Goal: Transaction & Acquisition: Purchase product/service

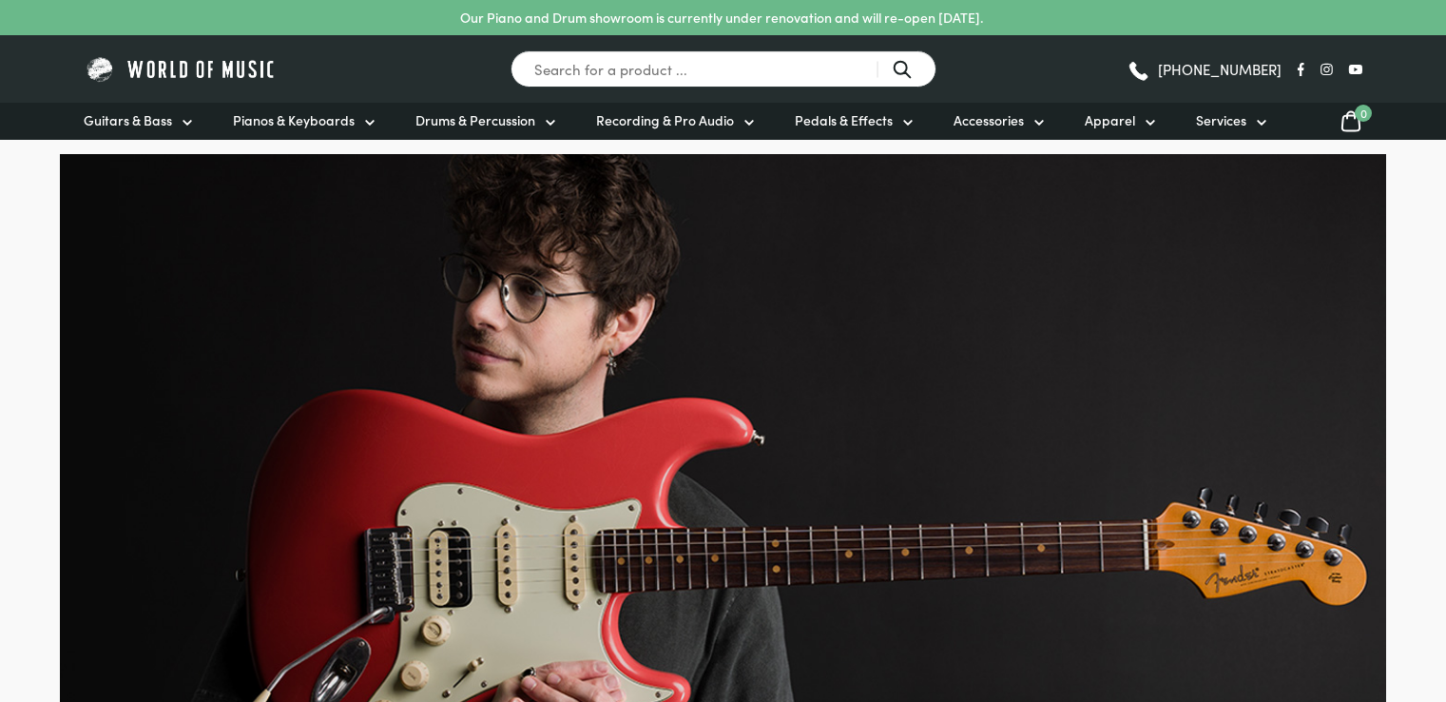
click at [170, 118] on span "Guitars & Bass" at bounding box center [128, 120] width 88 height 20
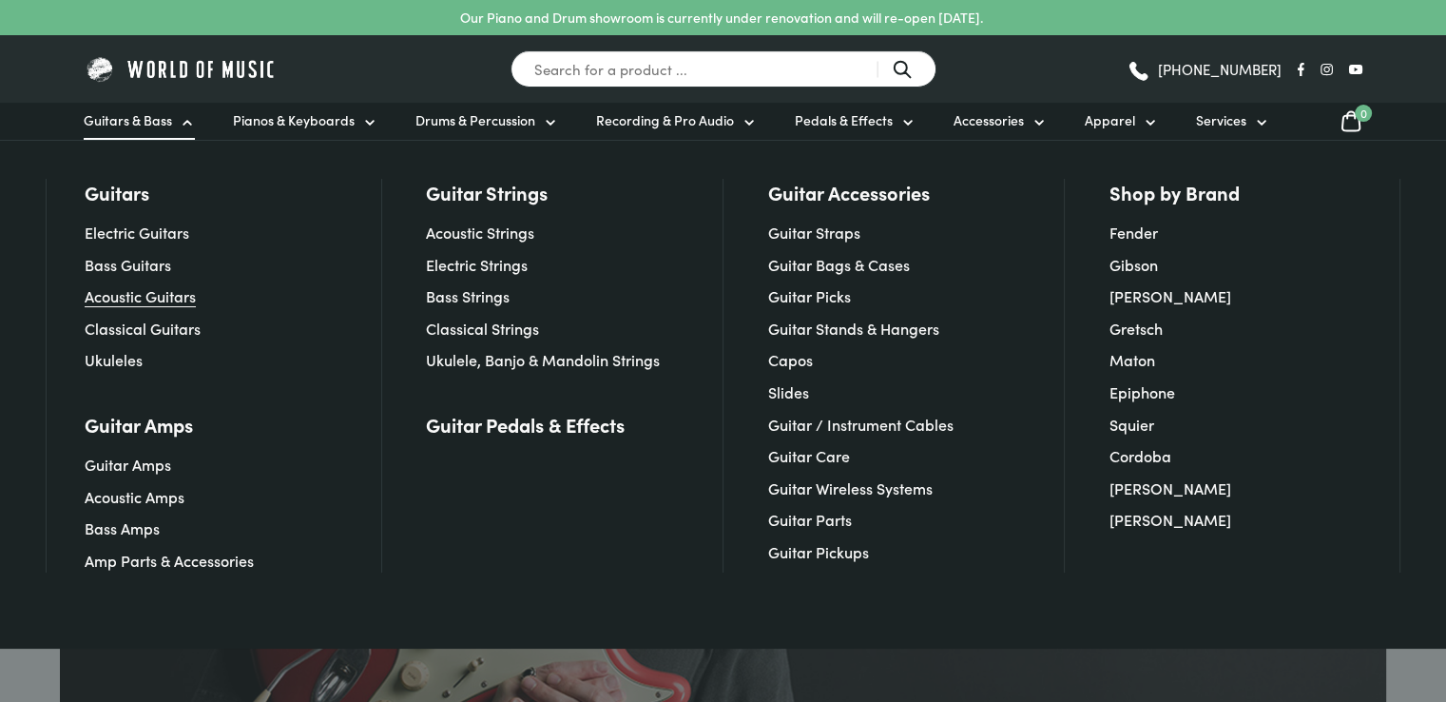
click at [152, 299] on link "Acoustic Guitars" at bounding box center [140, 295] width 111 height 21
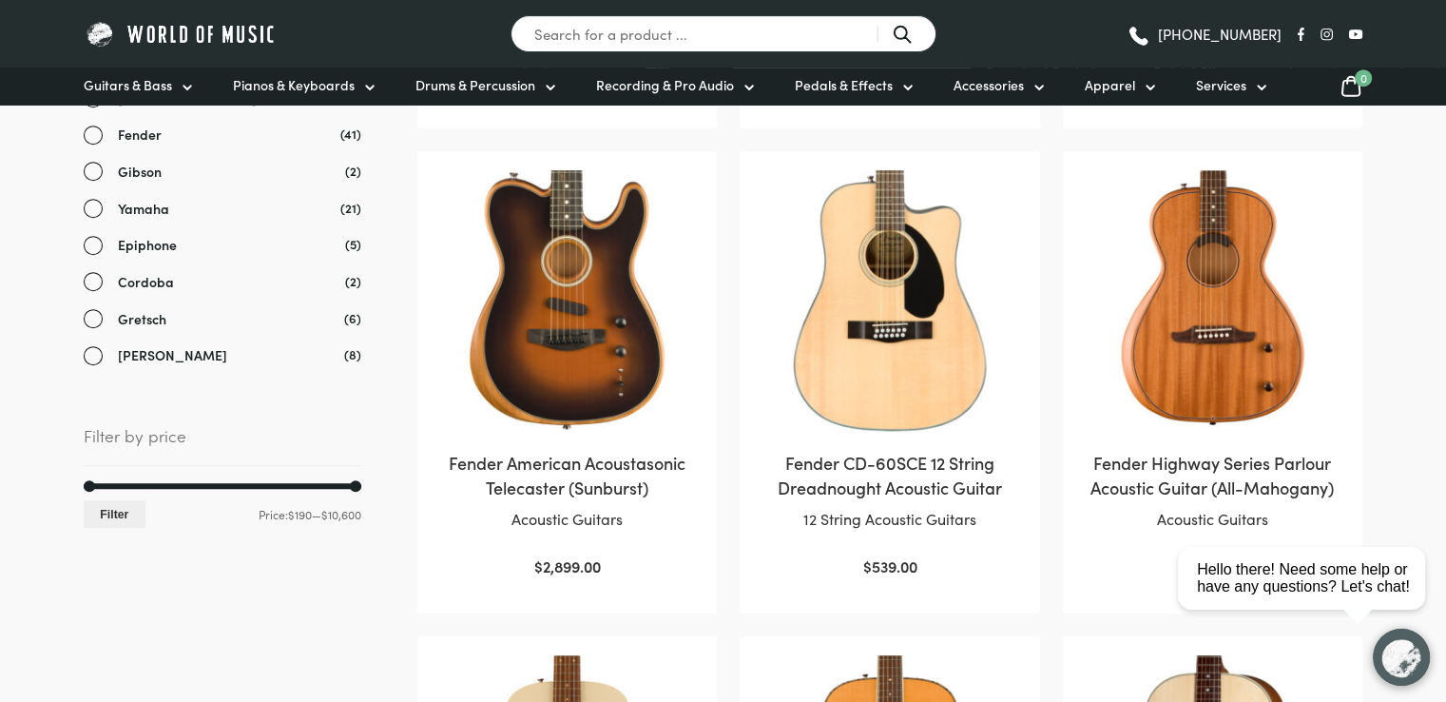
scroll to position [856, 0]
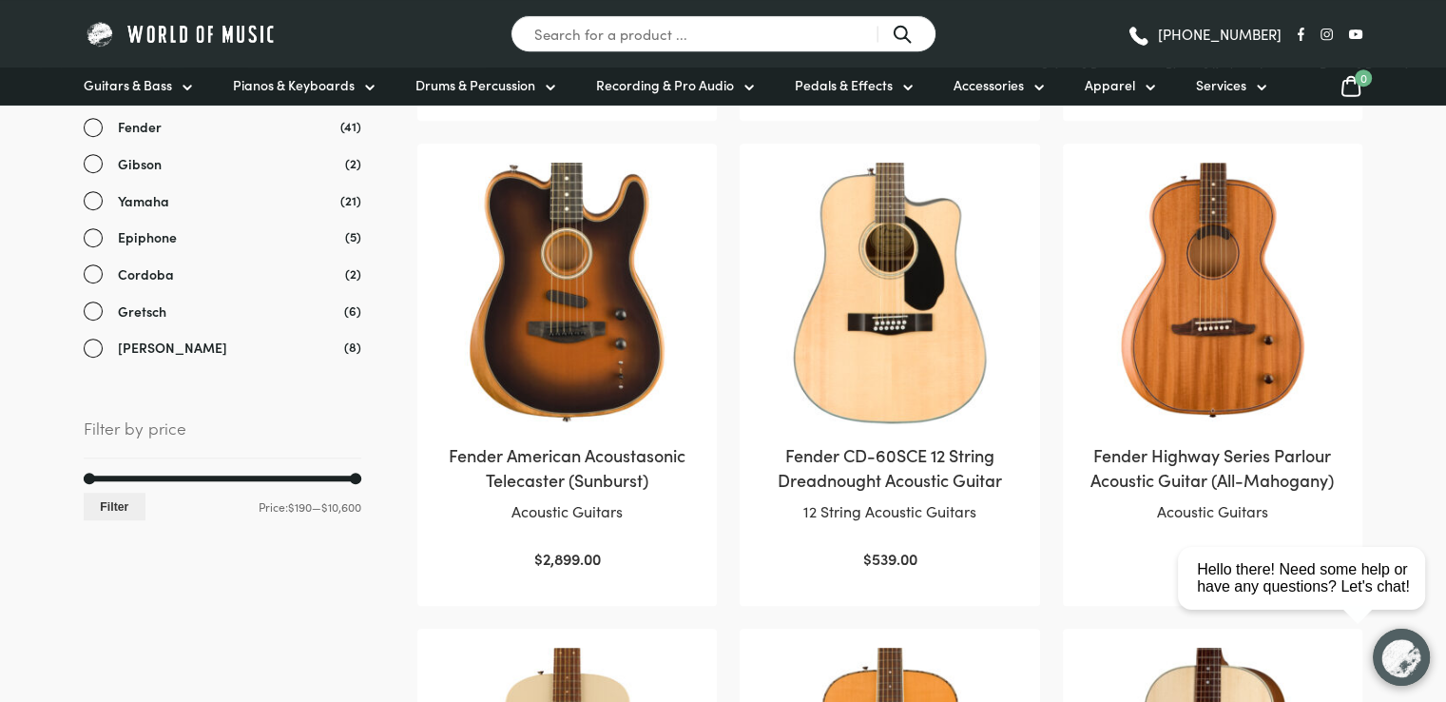
drag, startPoint x: 331, startPoint y: 486, endPoint x: 251, endPoint y: 489, distance: 79.9
click at [251, 489] on div "Min price 190 Max price 10600 Filter Price: $190 — $10,600" at bounding box center [223, 498] width 278 height 46
drag, startPoint x: 342, startPoint y: 476, endPoint x: 357, endPoint y: 476, distance: 15.2
click at [342, 476] on div at bounding box center [223, 478] width 278 height 6
click at [354, 475] on div at bounding box center [223, 478] width 278 height 6
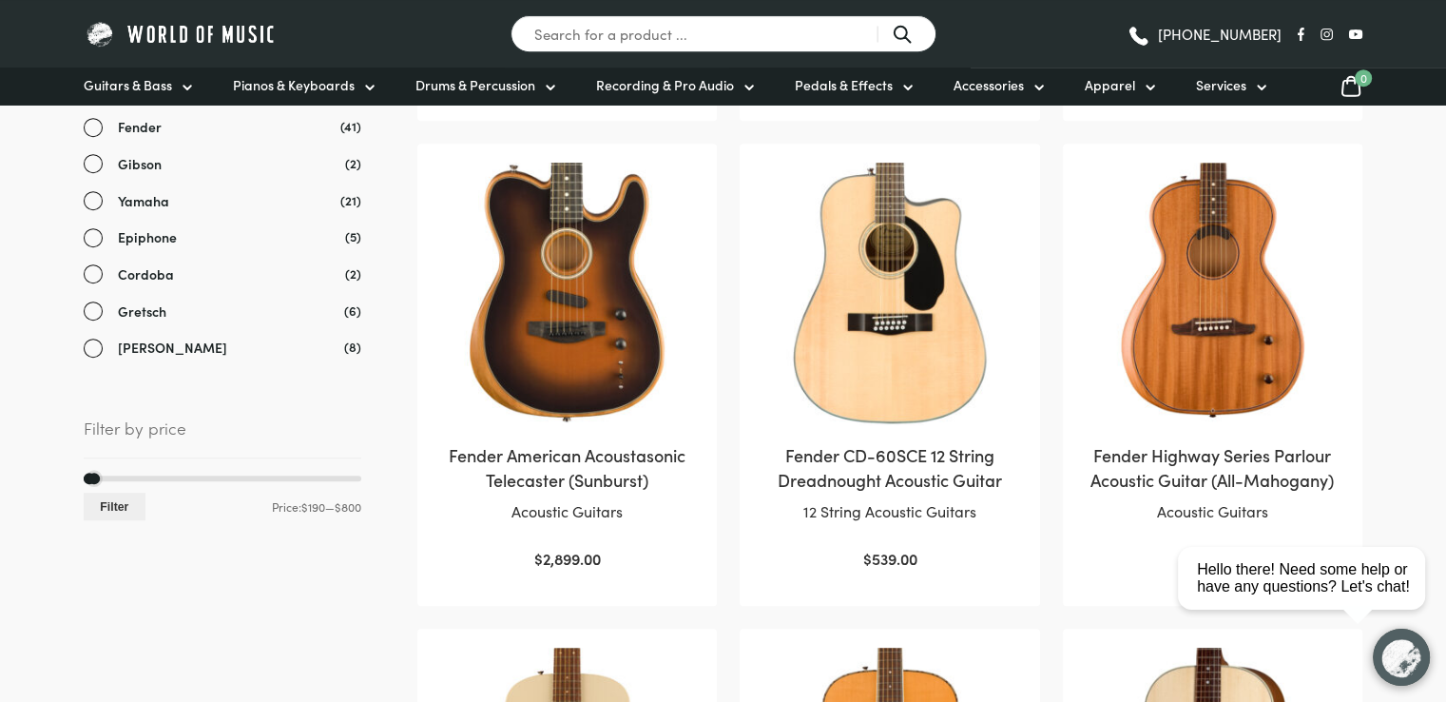
drag, startPoint x: 327, startPoint y: 472, endPoint x: 100, endPoint y: 483, distance: 227.5
click at [100, 483] on div "Min price 190 Max price 800 Filter Price: $190 — $800" at bounding box center [223, 498] width 278 height 46
click at [118, 507] on button "Filter" at bounding box center [115, 506] width 62 height 28
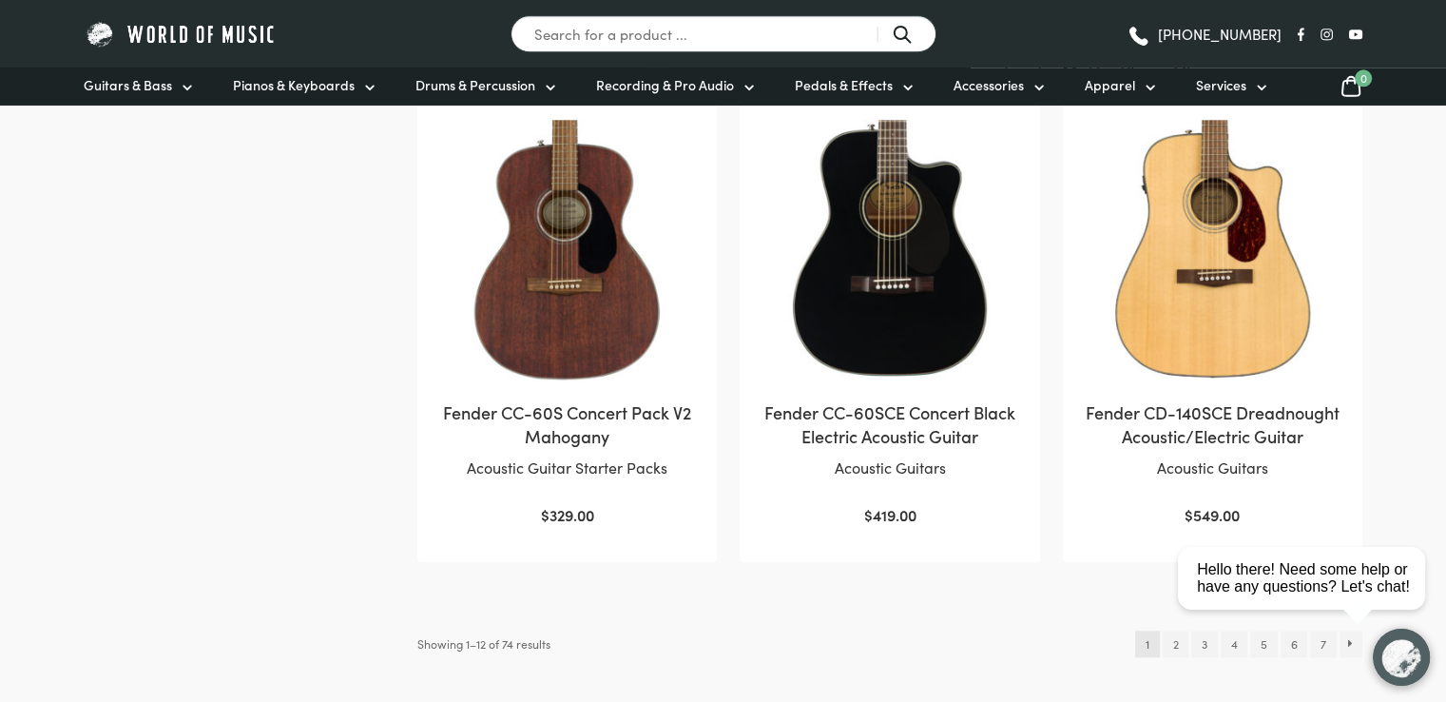
scroll to position [1886, 0]
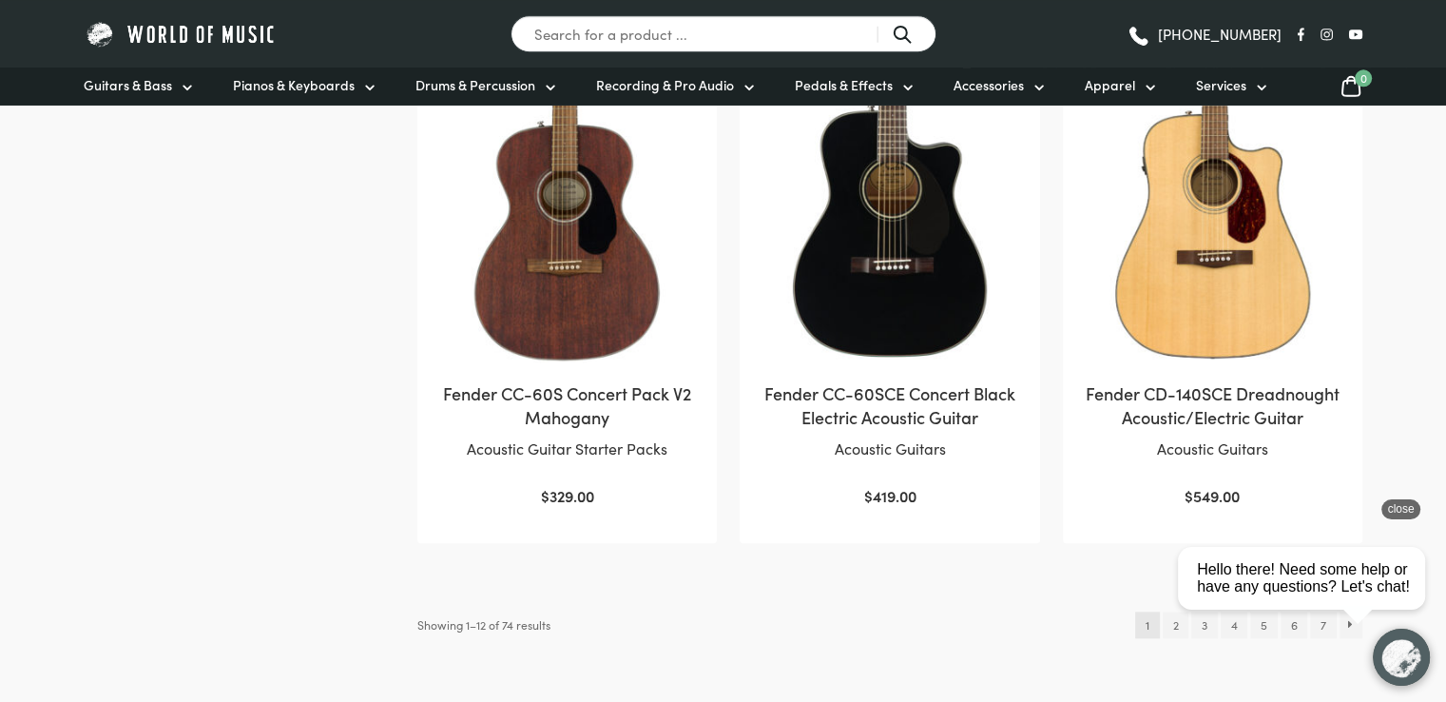
click at [1172, 492] on html "close Hello there! Need some help or have any questions? Let's chat!" at bounding box center [1308, 492] width 276 height 0
click at [1179, 492] on html "close Hello there! Need some help or have any questions? Let's chat!" at bounding box center [1308, 492] width 276 height 0
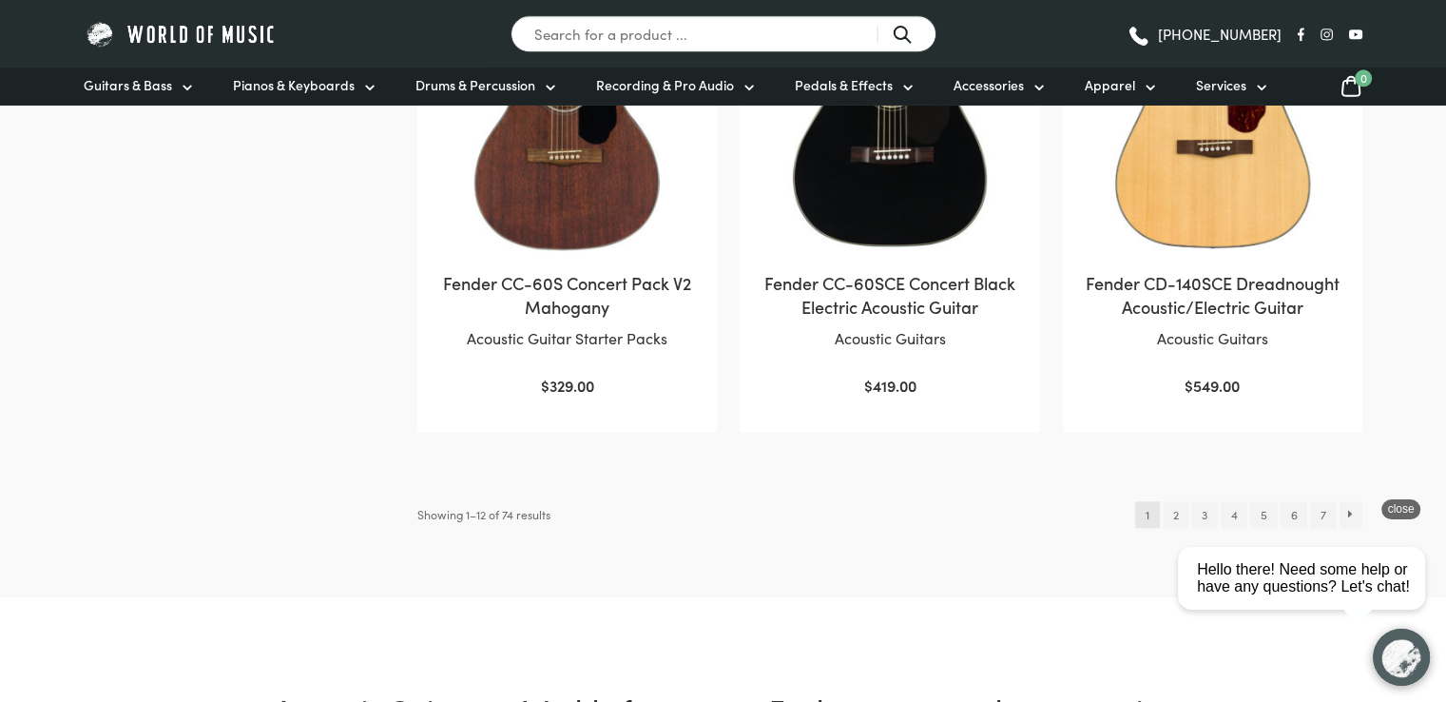
scroll to position [2109, 0]
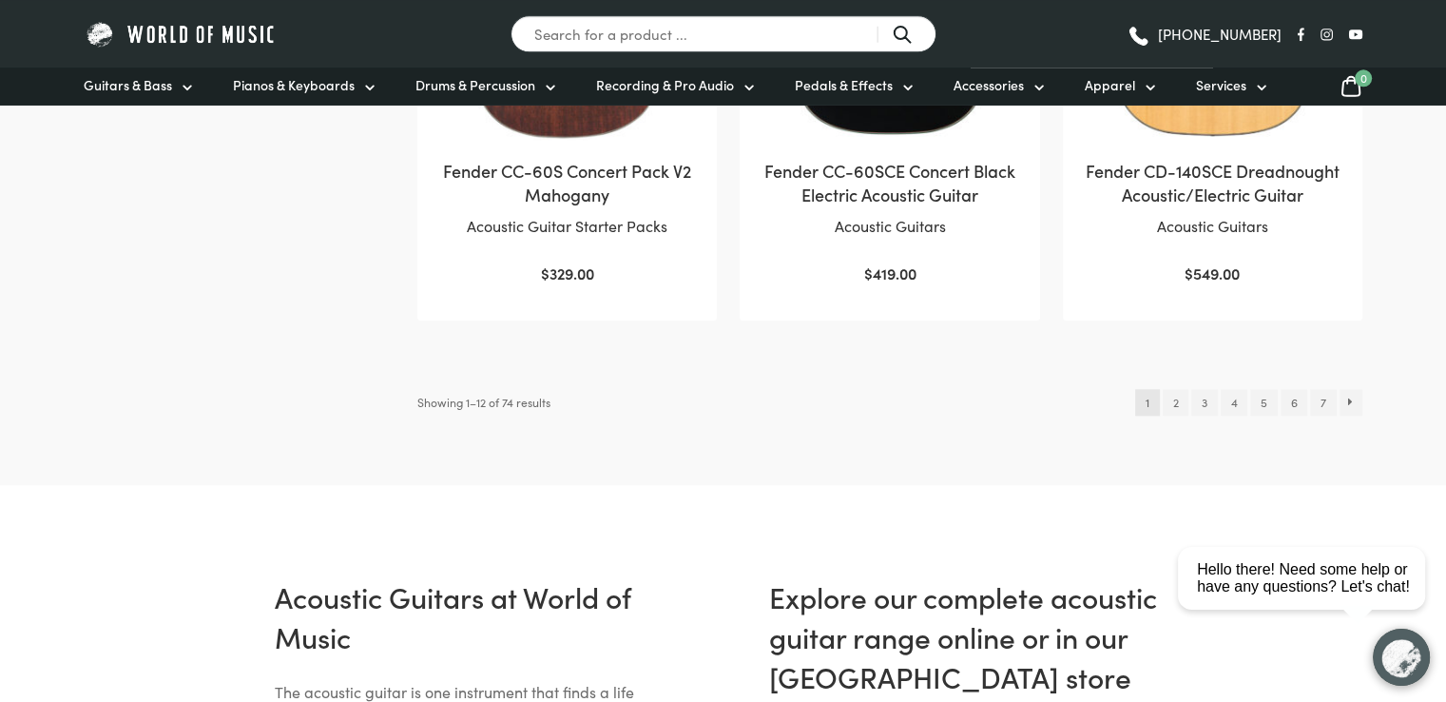
click at [1404, 492] on html "close Hello there! Need some help or have any questions? Let's chat!" at bounding box center [1308, 492] width 276 height 0
click at [1176, 400] on link "2" at bounding box center [1176, 402] width 26 height 27
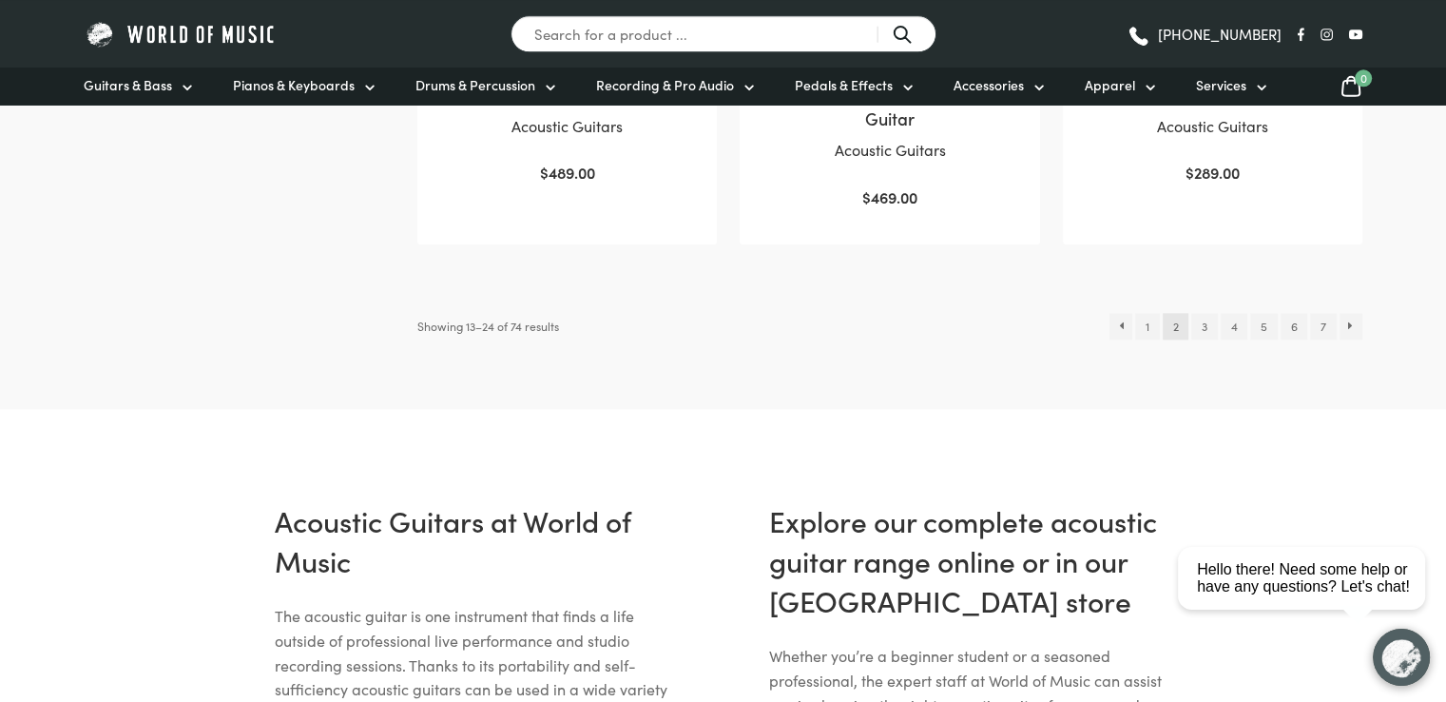
scroll to position [2244, 0]
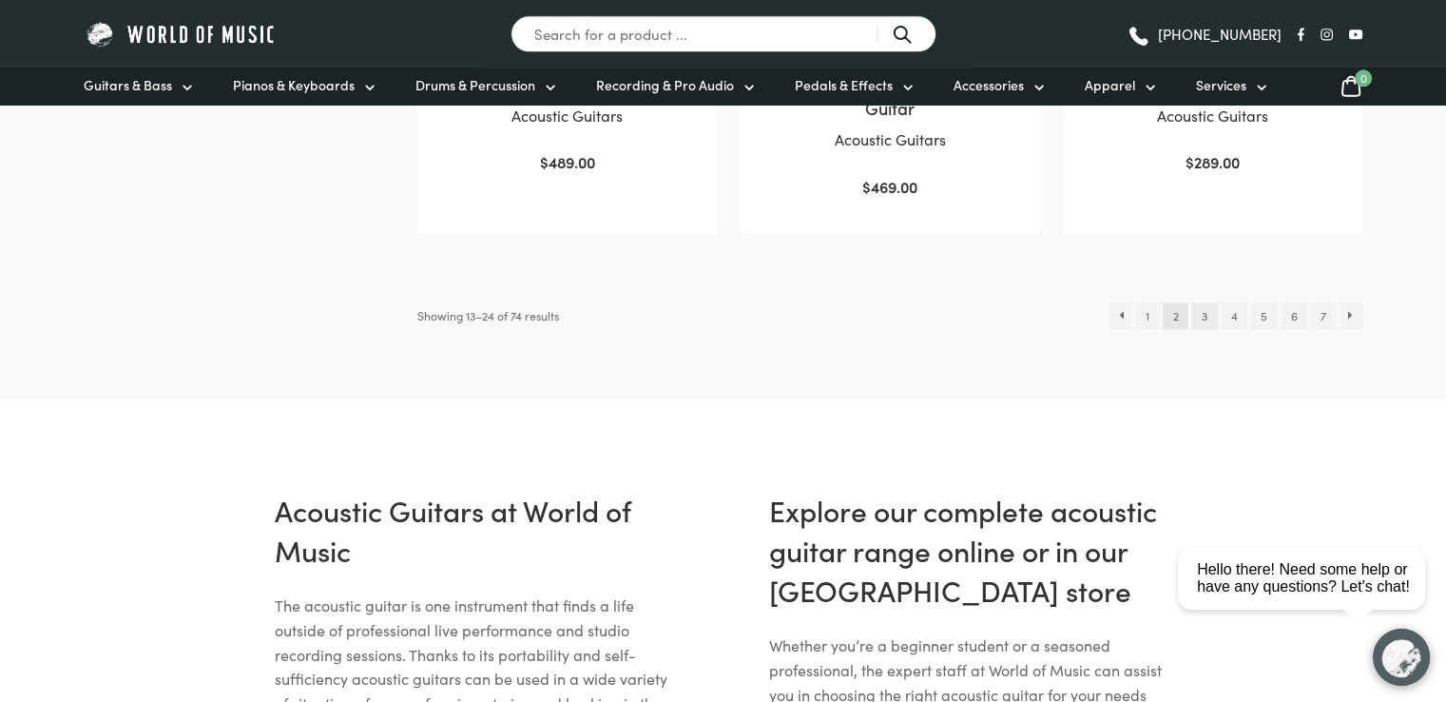
click at [1202, 314] on link "3" at bounding box center [1204, 315] width 26 height 27
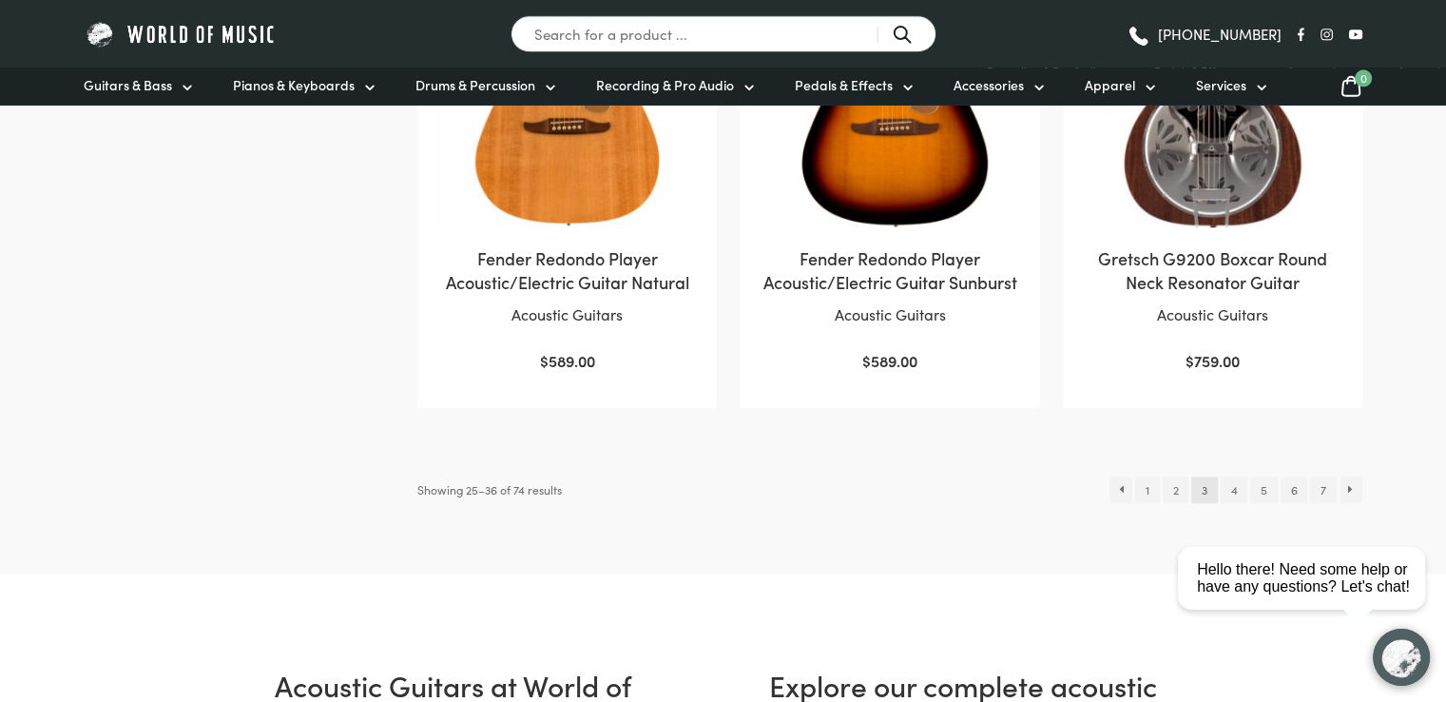
scroll to position [2162, 0]
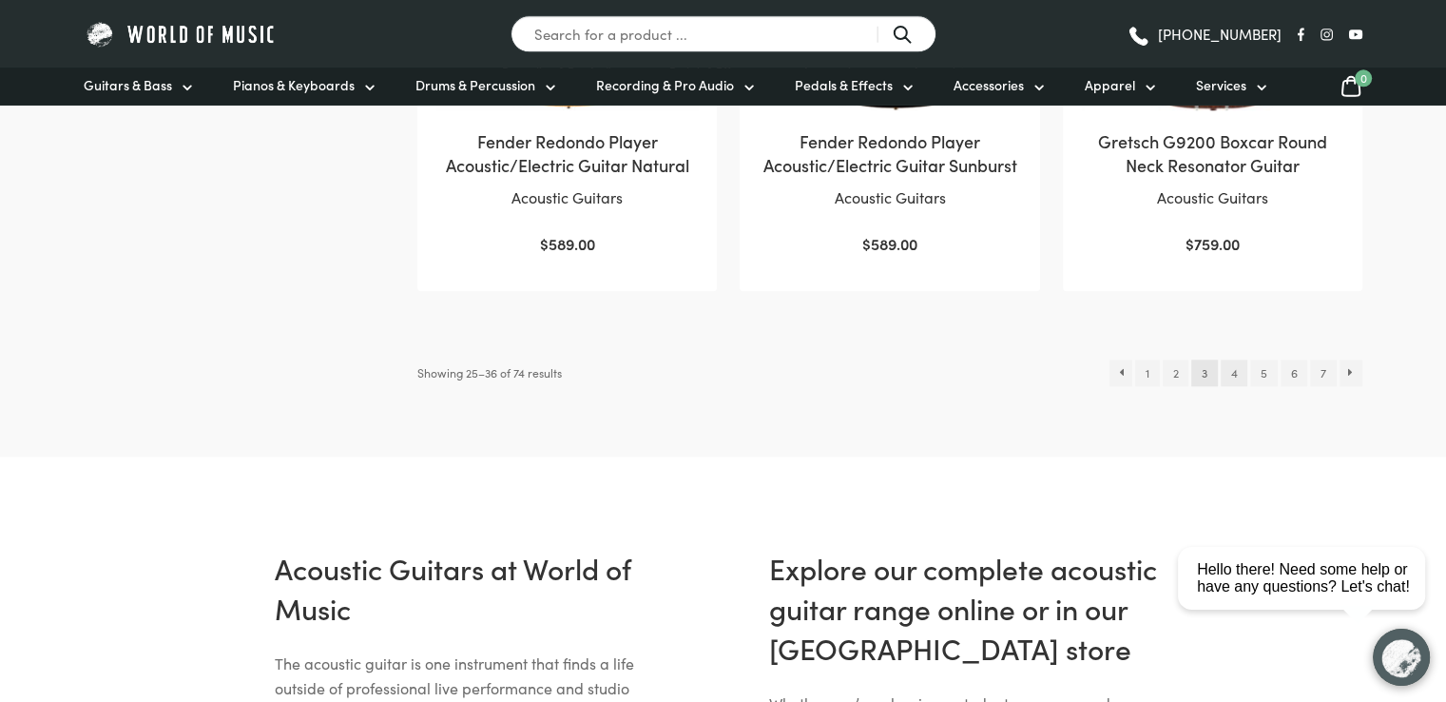
click at [1238, 376] on link "4" at bounding box center [1234, 372] width 27 height 27
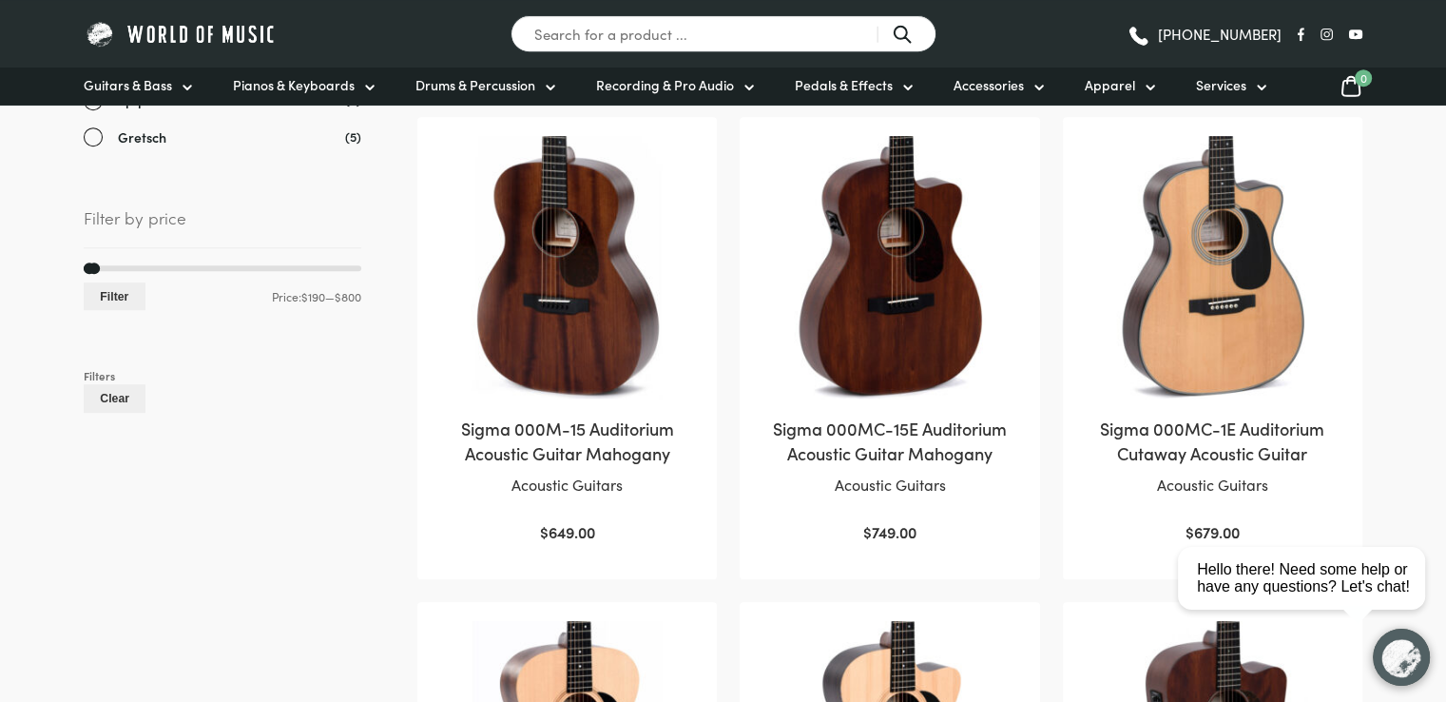
scroll to position [858, 0]
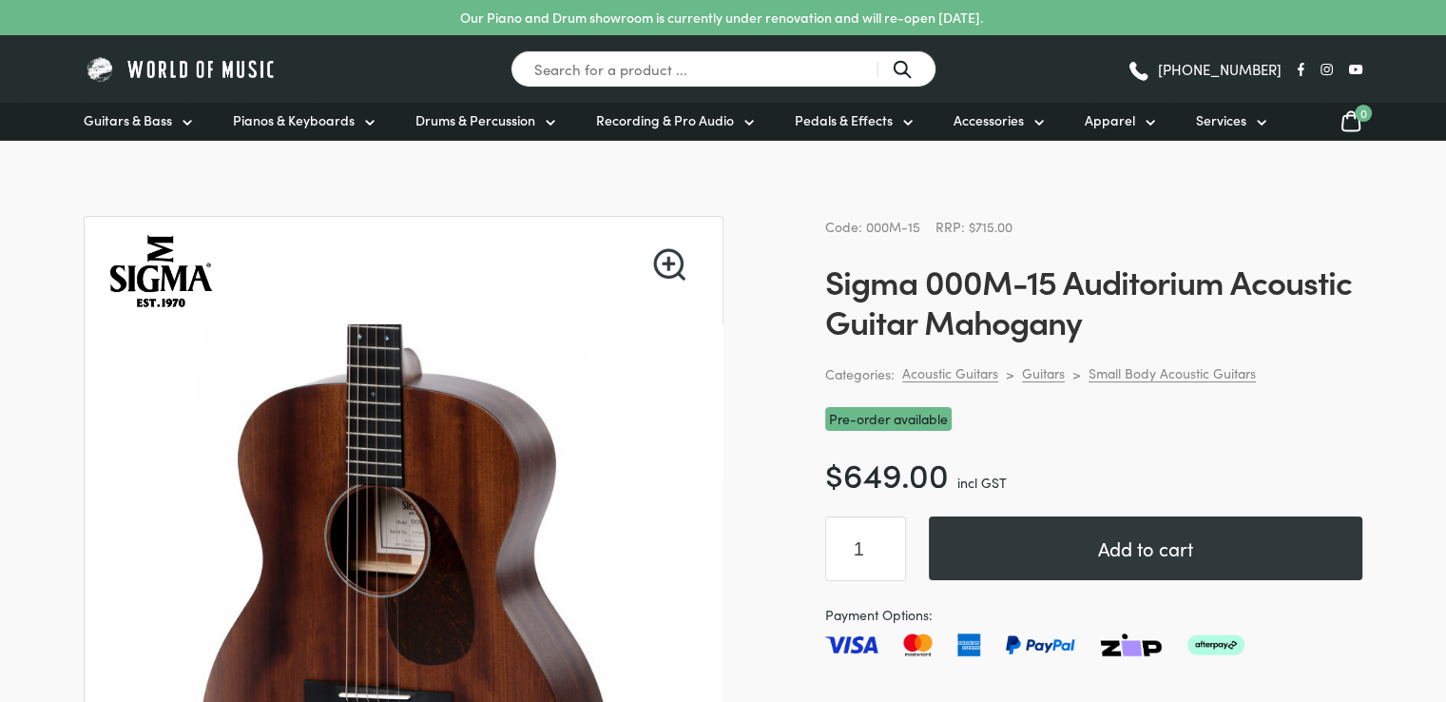
click at [839, 280] on h1 "Sigma 000M-15 Auditorium Acoustic Guitar Mahogany" at bounding box center [1093, 300] width 537 height 80
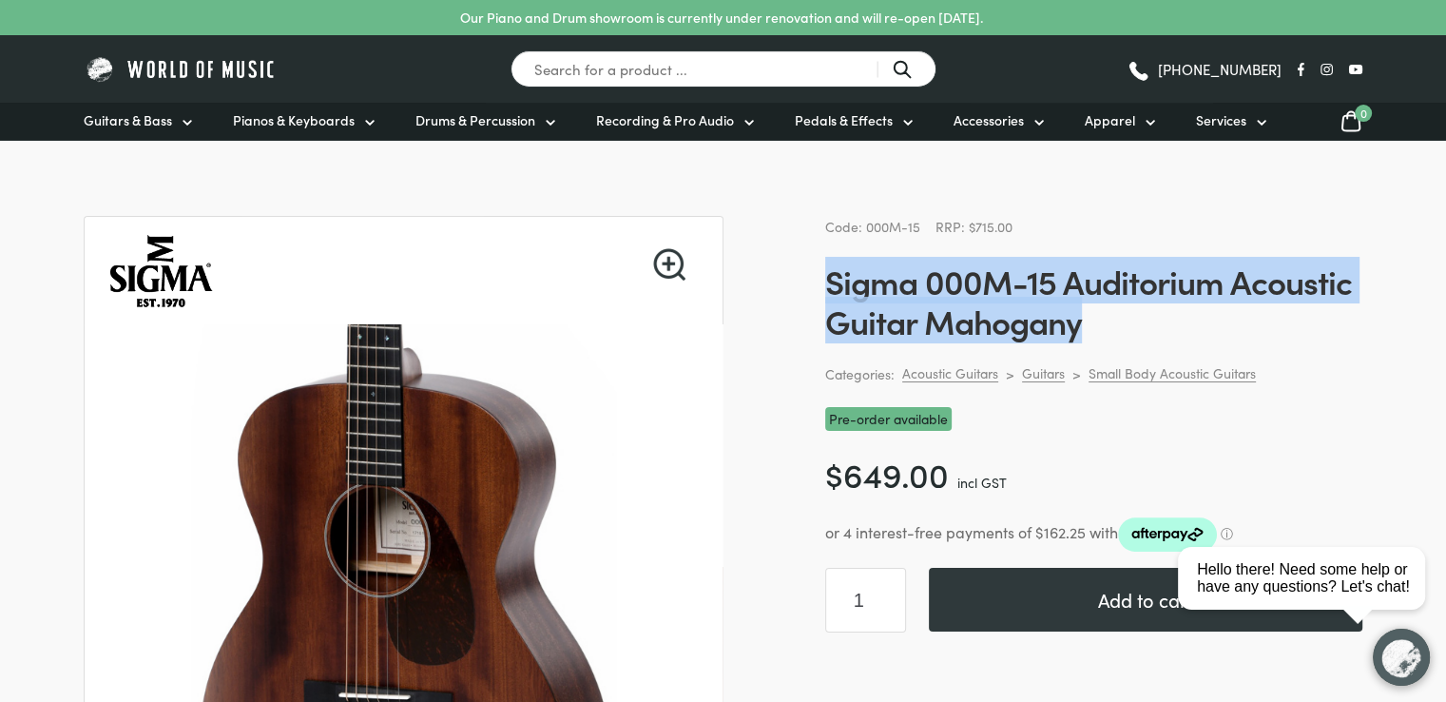
drag, startPoint x: 829, startPoint y: 281, endPoint x: 1112, endPoint y: 321, distance: 286.1
click at [1112, 321] on h1 "Sigma 000M-15 Auditorium Acoustic Guitar Mahogany" at bounding box center [1093, 300] width 537 height 80
copy h1 "Sigma 000M-15 Auditorium Acoustic Guitar Mahogany"
